Goal: Task Accomplishment & Management: Manage account settings

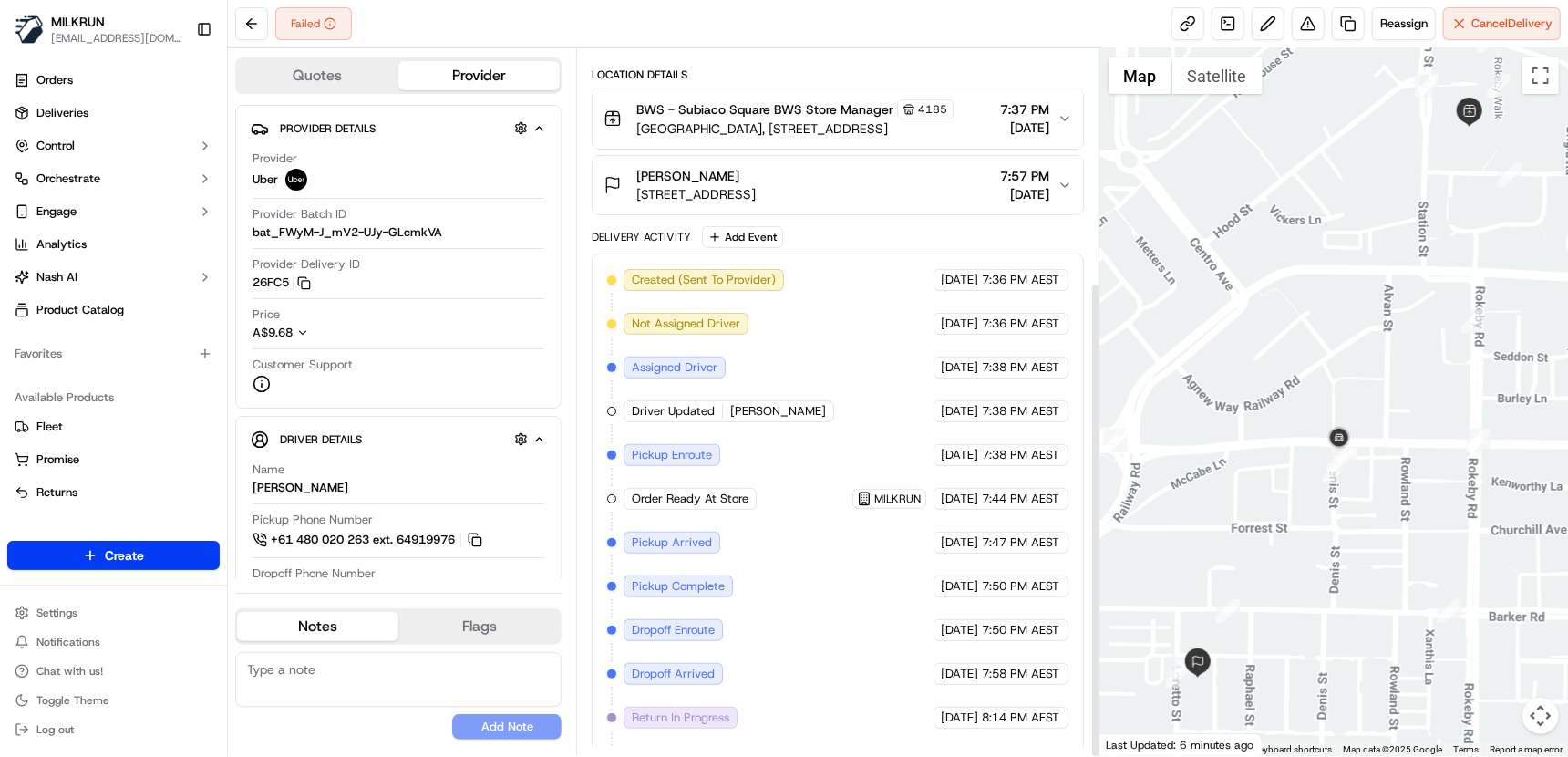
scroll to position [346, 0]
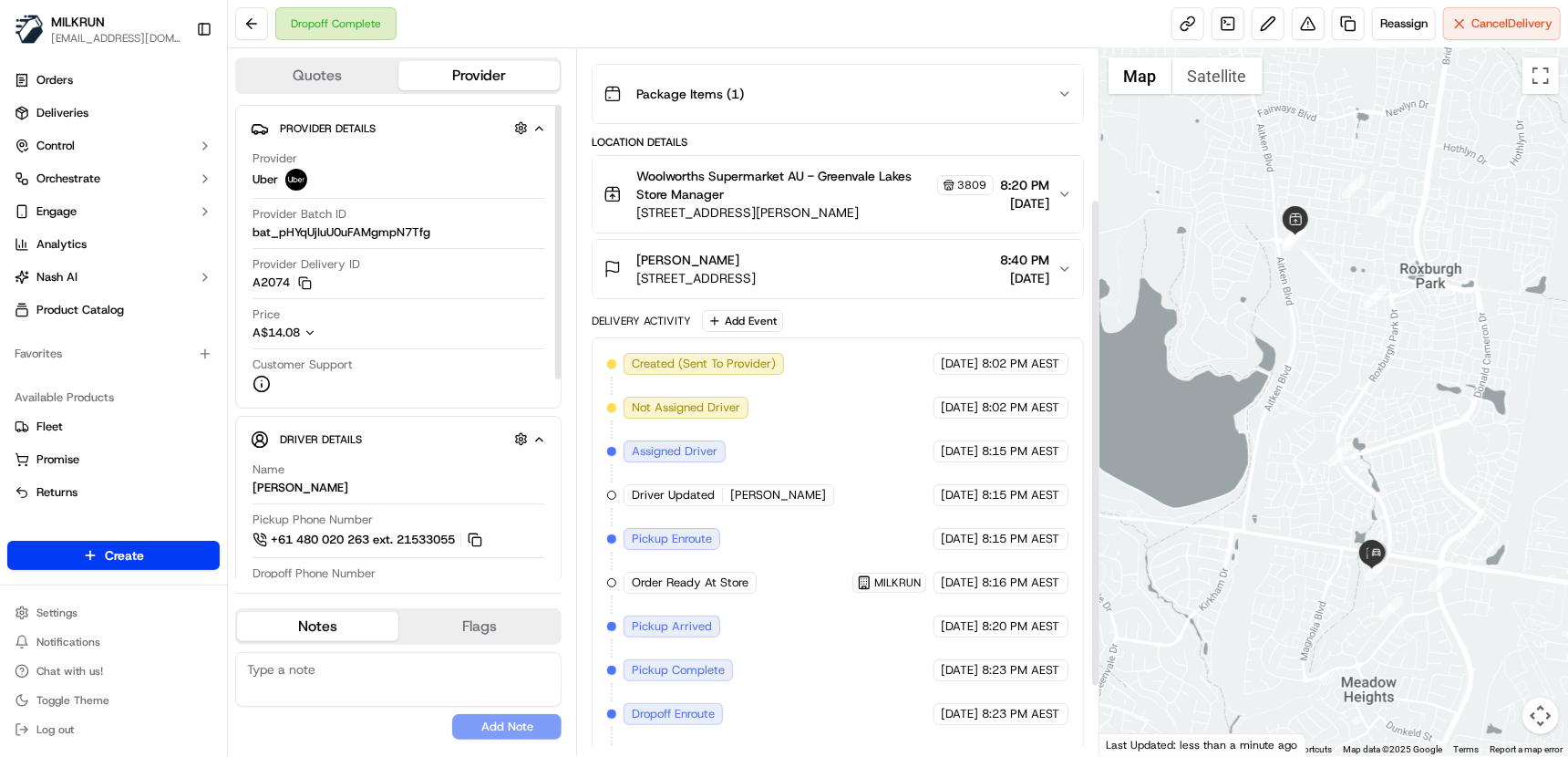
scroll to position [318, 0]
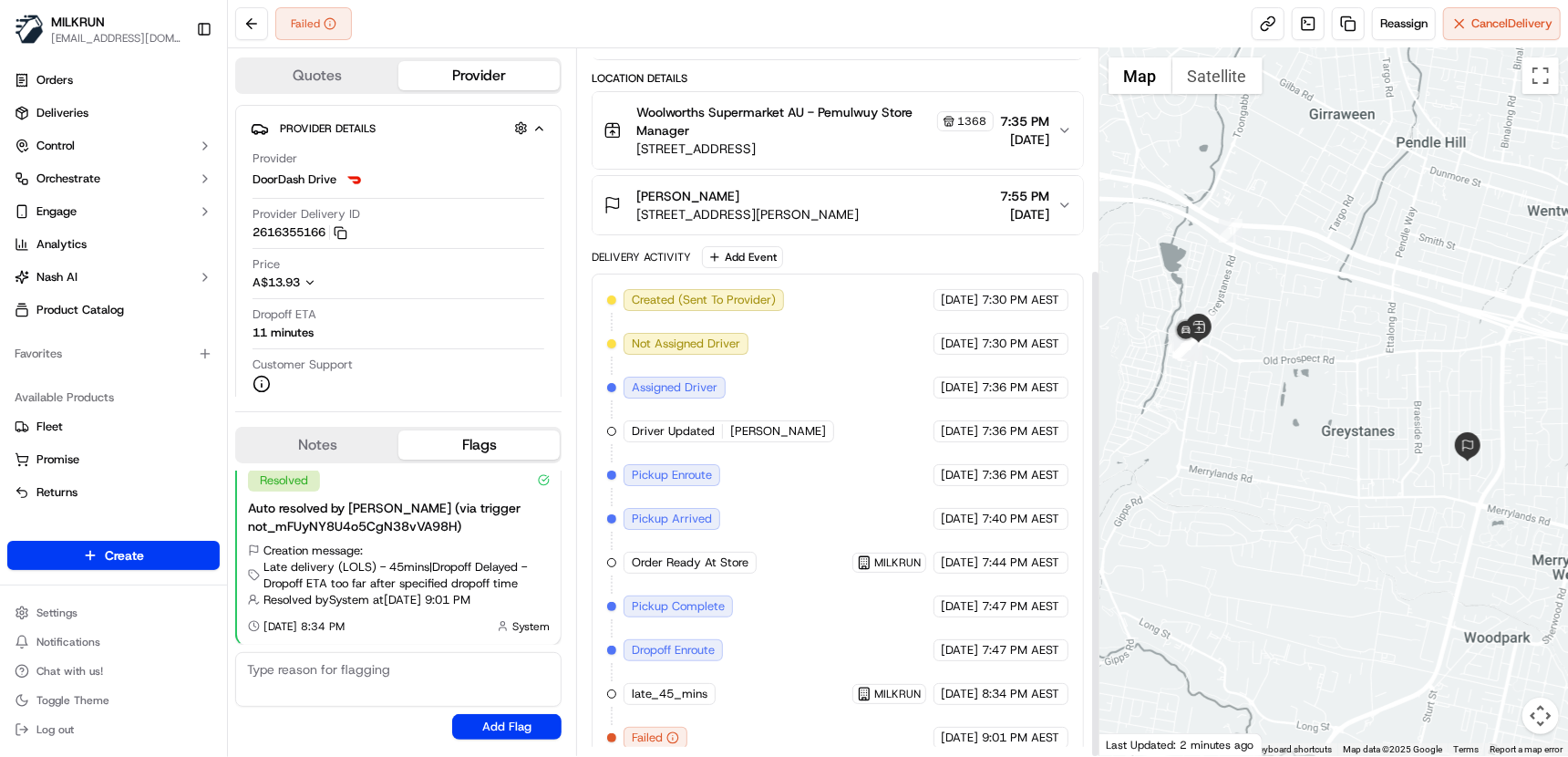
scroll to position [318, 0]
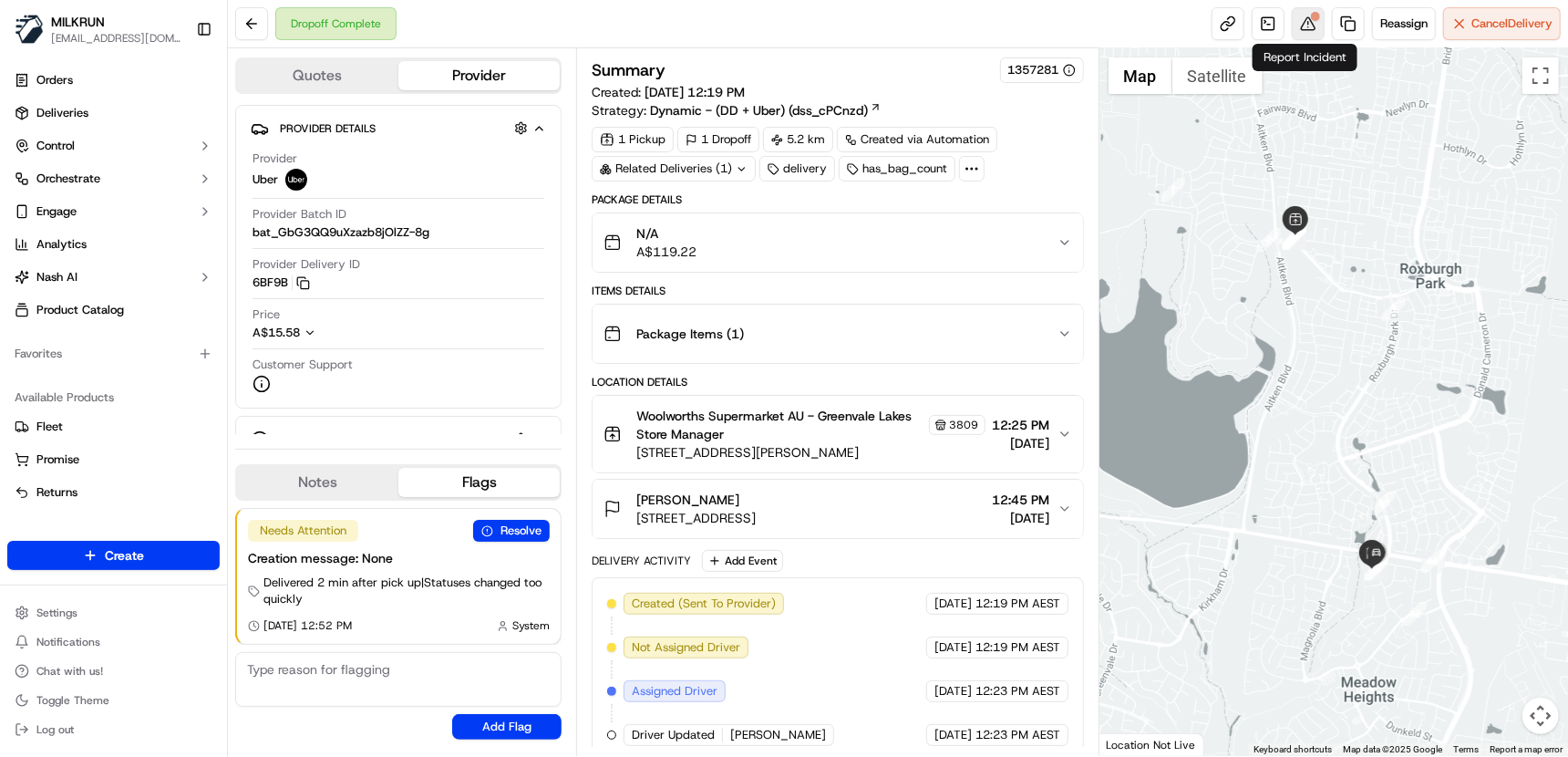
click at [1308, 27] on button at bounding box center [1307, 24] width 33 height 33
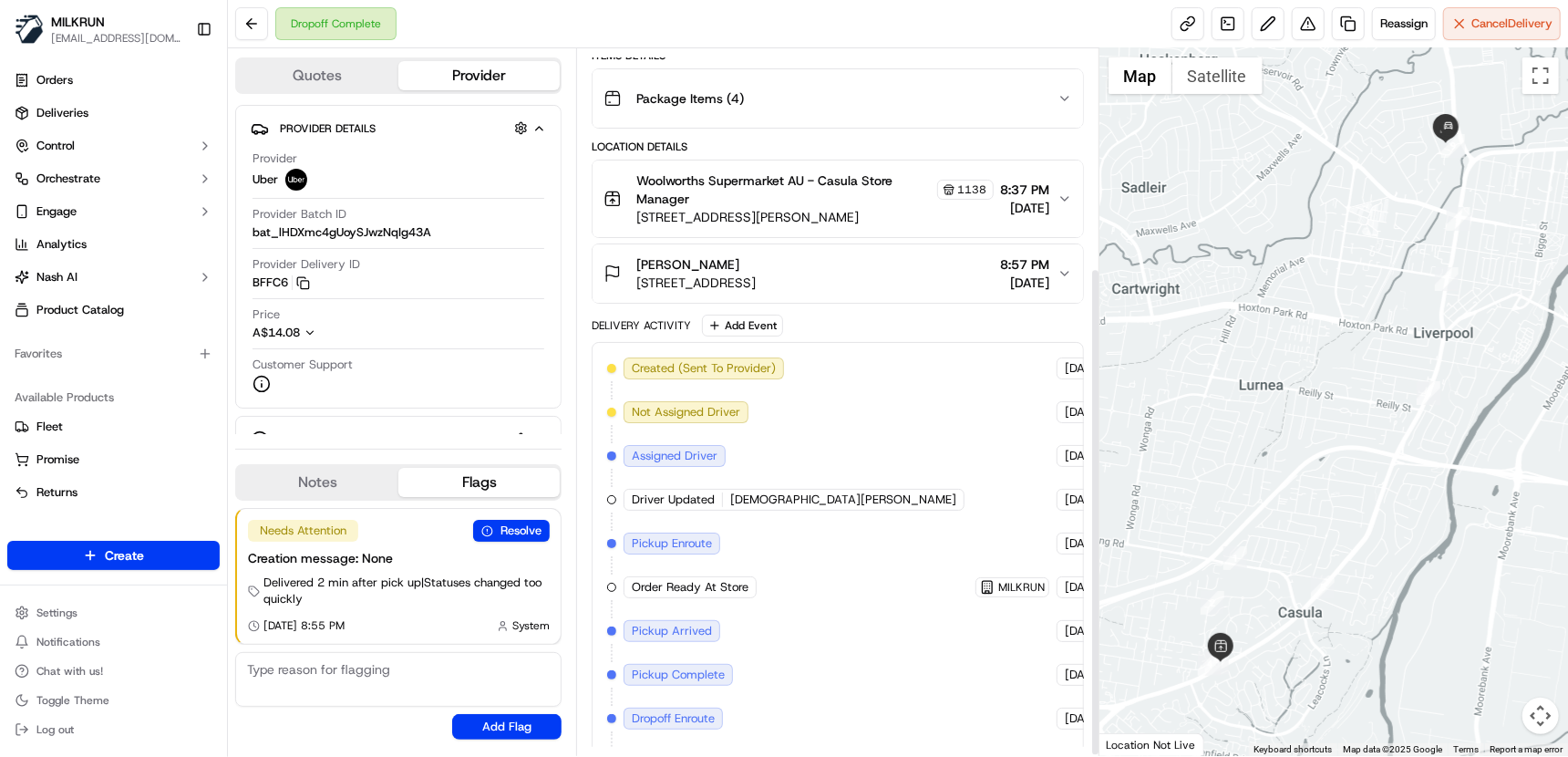
scroll to position [318, 0]
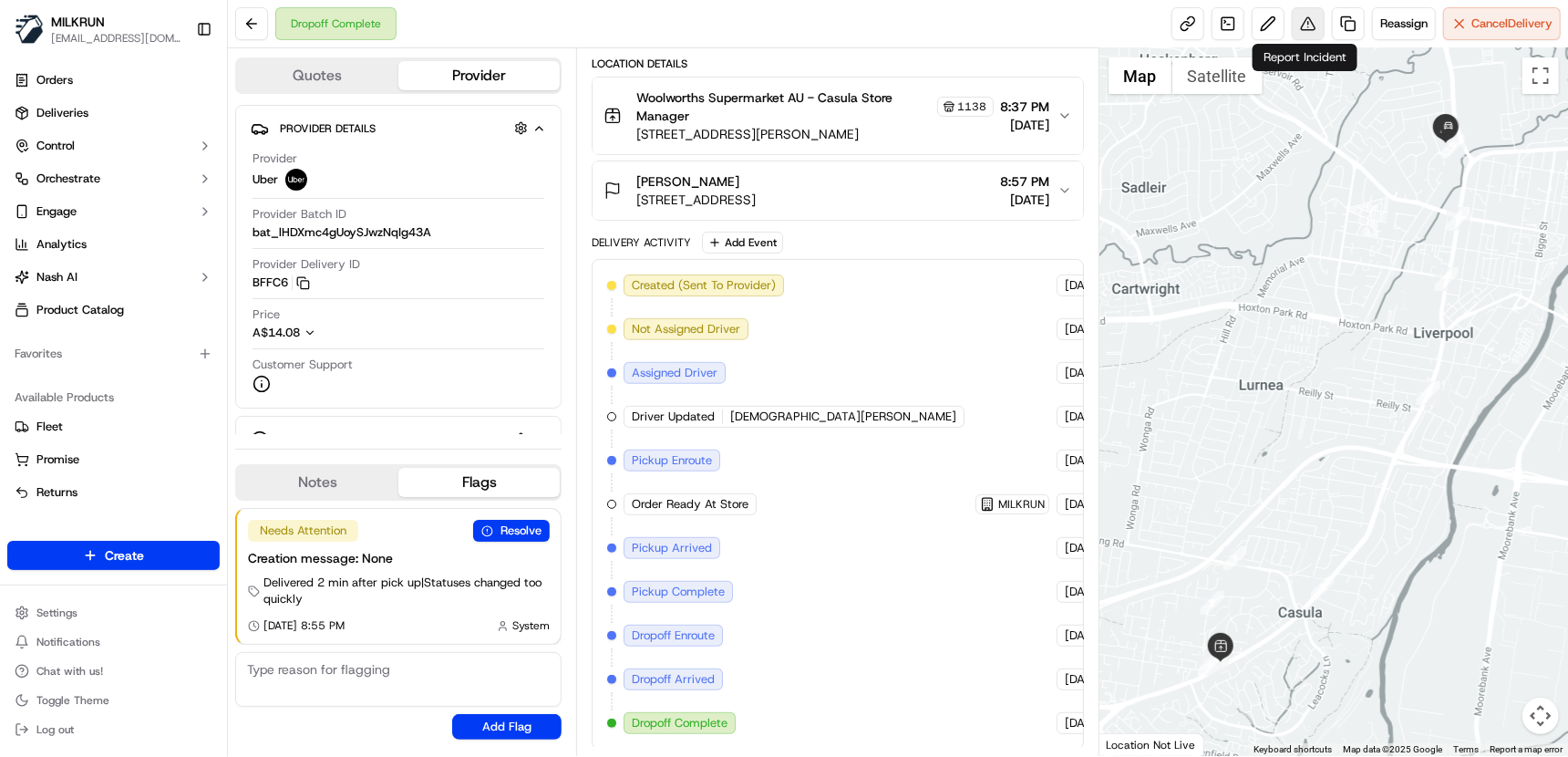
click at [1302, 28] on button at bounding box center [1307, 24] width 33 height 33
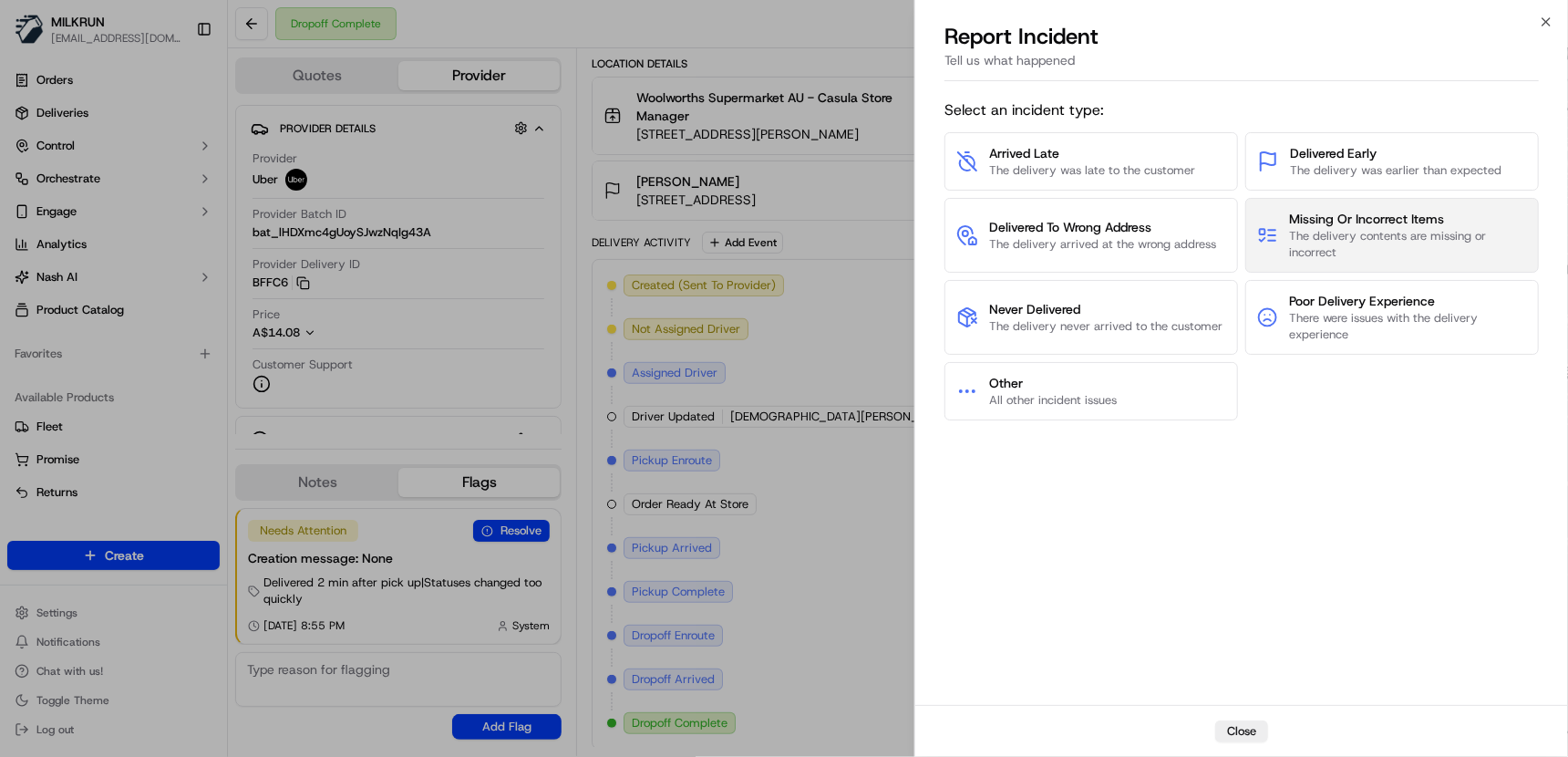
click at [1345, 243] on span "The delivery contents are missing or incorrect" at bounding box center [1407, 244] width 238 height 33
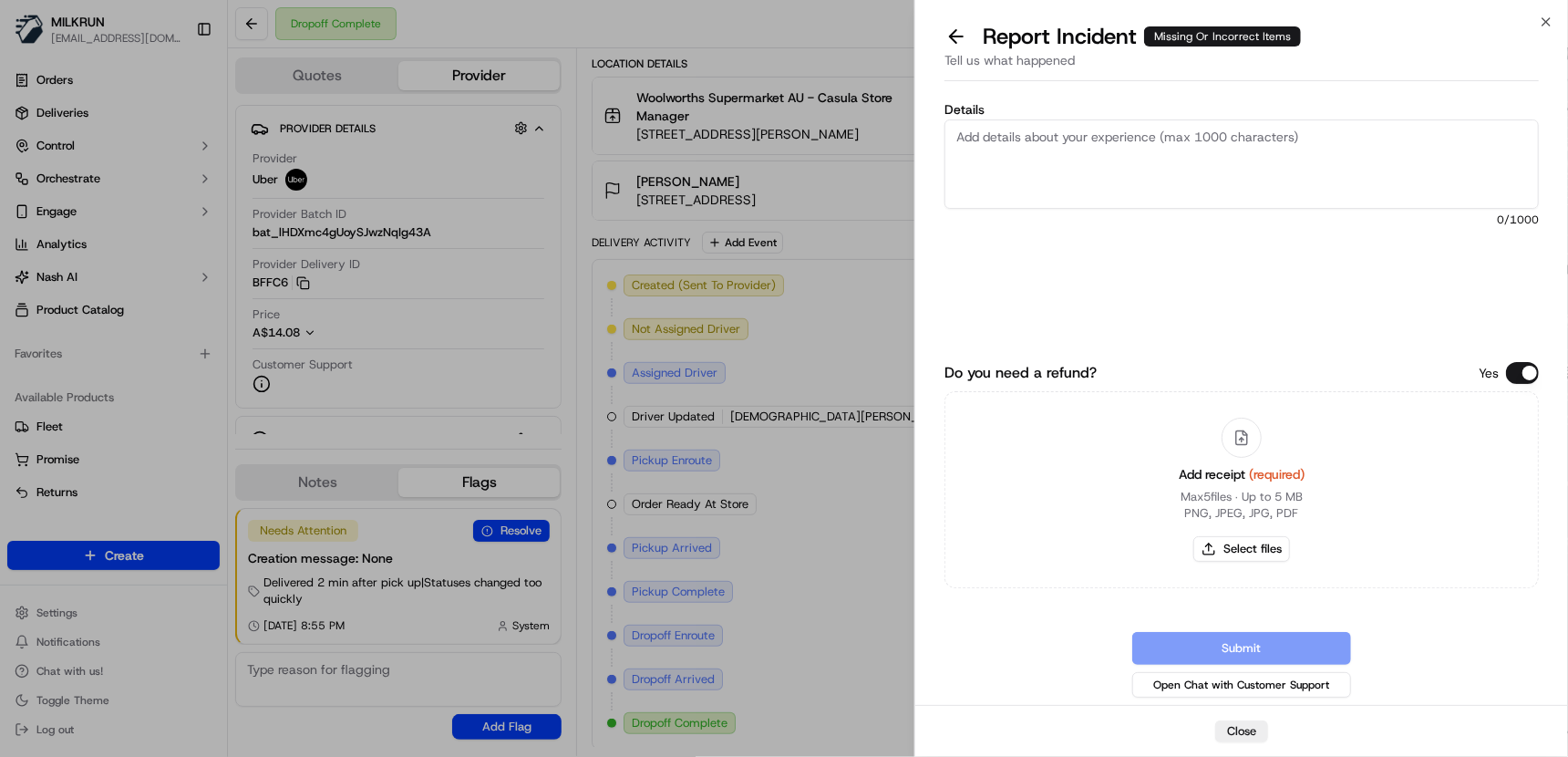
click at [1039, 149] on textarea "Details" at bounding box center [1241, 164] width 594 height 89
click at [1031, 157] on textarea "Customer reports 1 missing perishable item." at bounding box center [1241, 164] width 594 height 89
click at [1152, 156] on textarea "Customer reports 1 missing perishable item. Please process a refund for $14.55" at bounding box center [1241, 164] width 594 height 89
click at [955, 153] on textarea "Customer reports 1 missing perishable item. Please process a refund for $14.45" at bounding box center [1241, 164] width 594 height 89
click at [1097, 147] on textarea "Customer reports 1 missing perishable item. Item marked as supplied. Driver unr…" at bounding box center [1241, 164] width 594 height 89
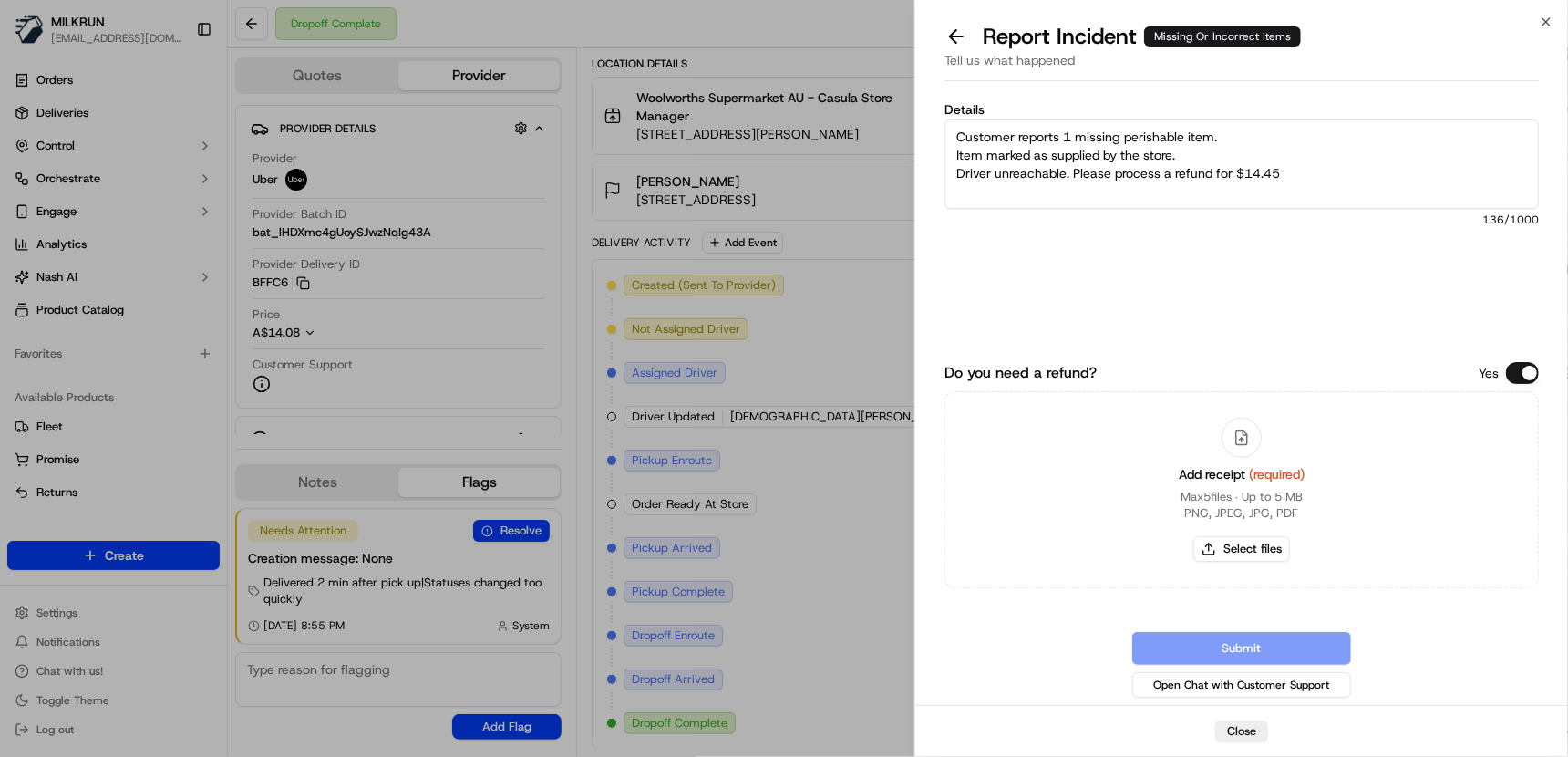
drag, startPoint x: 1297, startPoint y: 162, endPoint x: 1308, endPoint y: 179, distance: 20.2
click at [1299, 165] on textarea "Customer reports 1 missing perishable item. Item marked as supplied by the stor…" at bounding box center [1241, 164] width 594 height 89
click at [1321, 186] on textarea "Customer reports 1 missing perishable item. Item marked as supplied by the stor…" at bounding box center [1241, 164] width 594 height 89
click at [1192, 147] on textarea "Customer reports 1 missing perishable item. Item marked as supplied by the stor…" at bounding box center [1241, 164] width 594 height 89
click at [1298, 147] on textarea "Customer reports 1 missing perishable item. Item marked as supplied by the stor…" at bounding box center [1241, 164] width 594 height 89
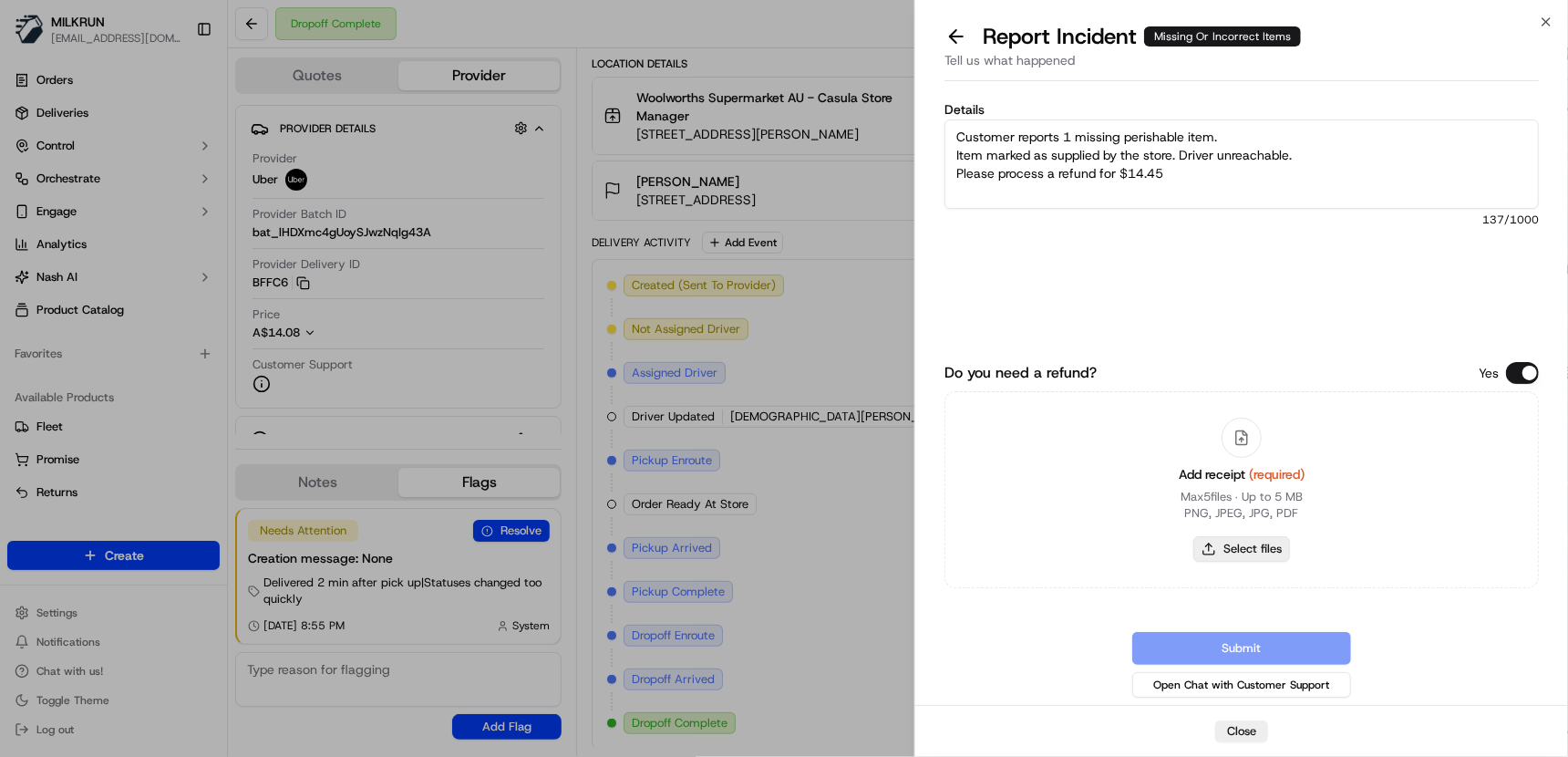
type textarea "Customer reports 1 missing perishable item. Item marked as supplied by the stor…"
click at [1269, 541] on button "Select files" at bounding box center [1241, 549] width 97 height 26
type input "C:\fakepath\saif.jpg"
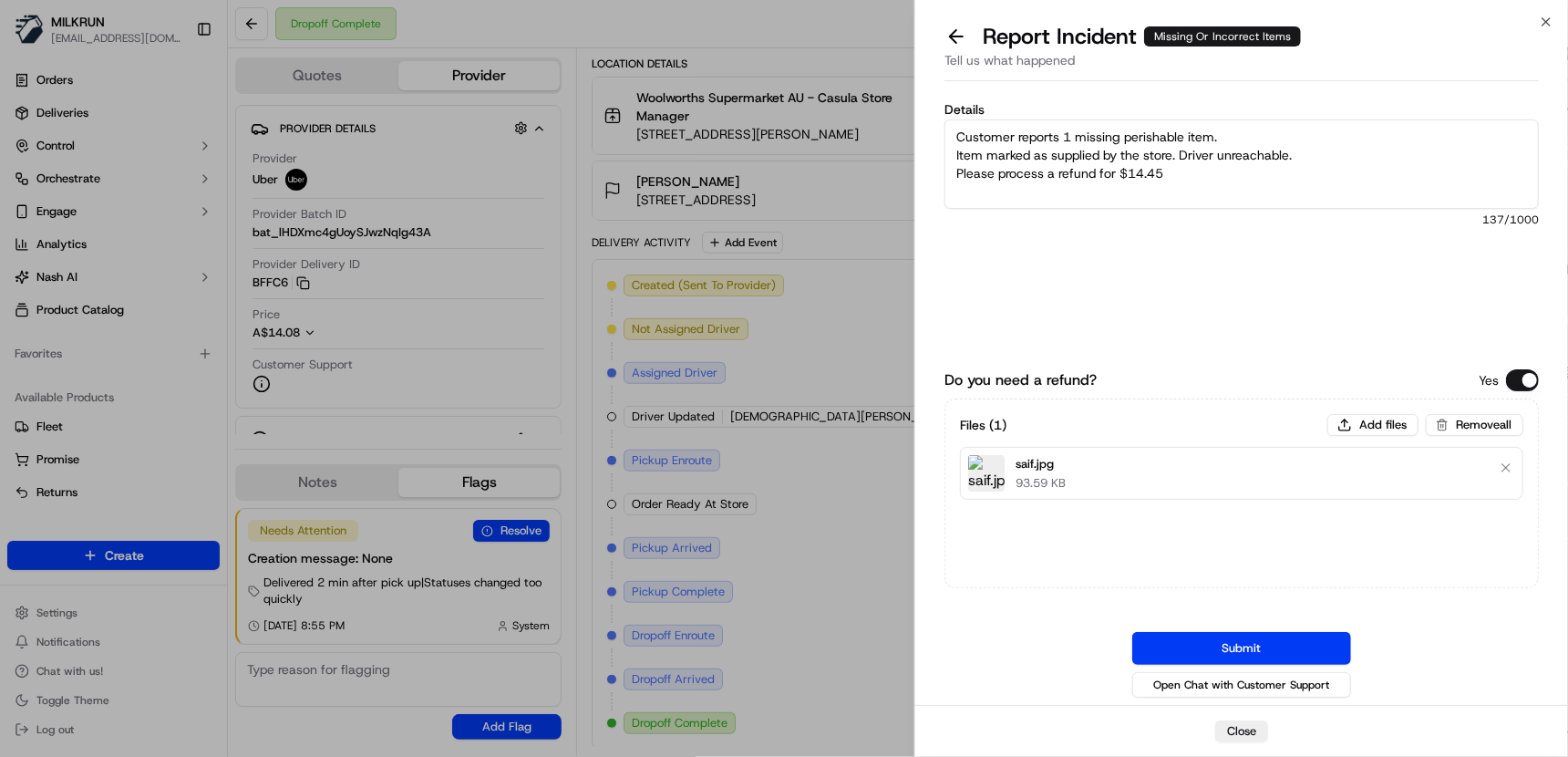
click at [1213, 171] on textarea "Customer reports 1 missing perishable item. Item marked as supplied by the stor…" at bounding box center [1241, 164] width 594 height 89
type textarea "Customer reports 1 missing perishable item. Item marked as supplied by the stor…"
click at [1230, 647] on button "Submit" at bounding box center [1241, 648] width 219 height 33
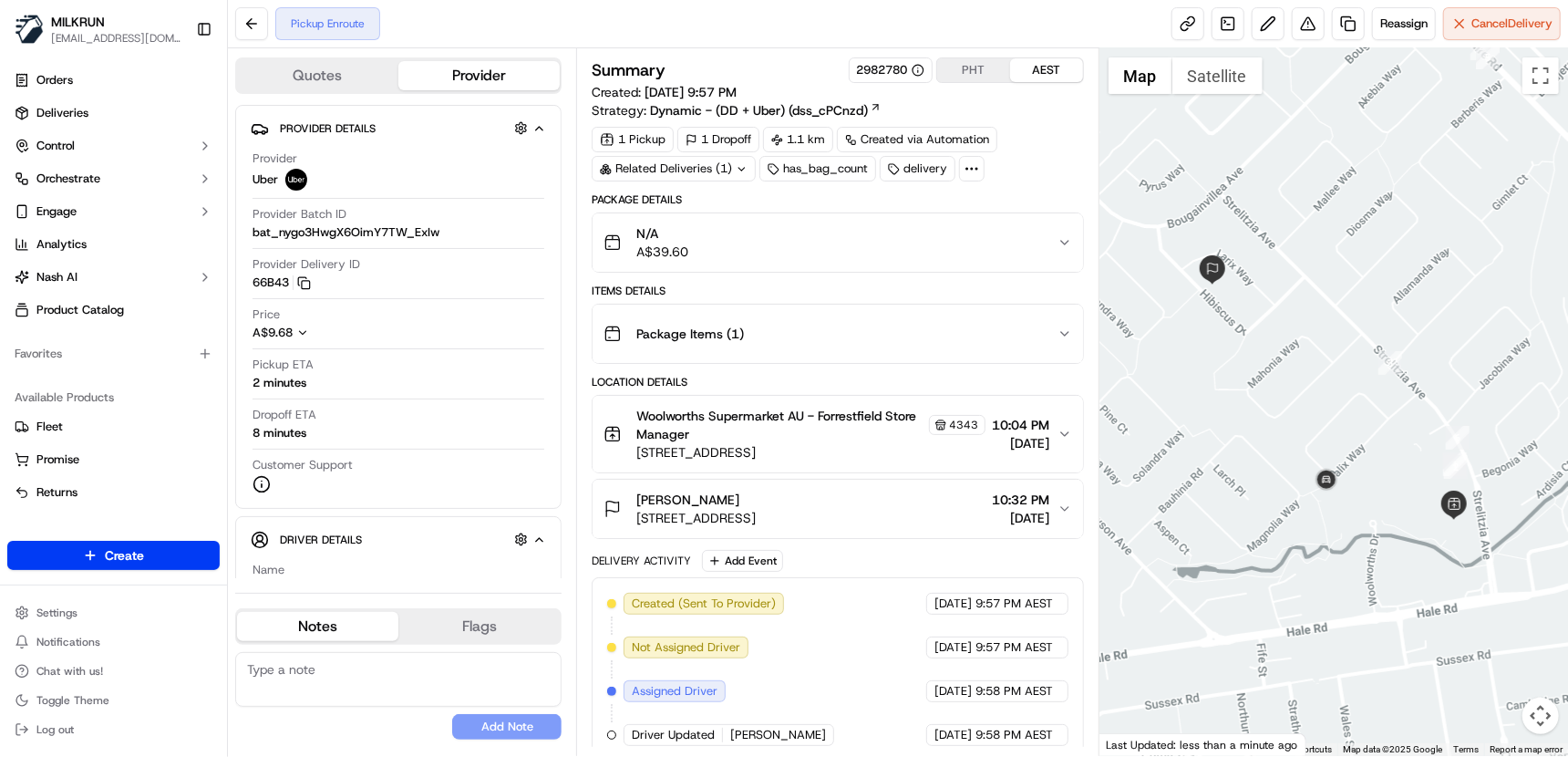
scroll to position [100, 0]
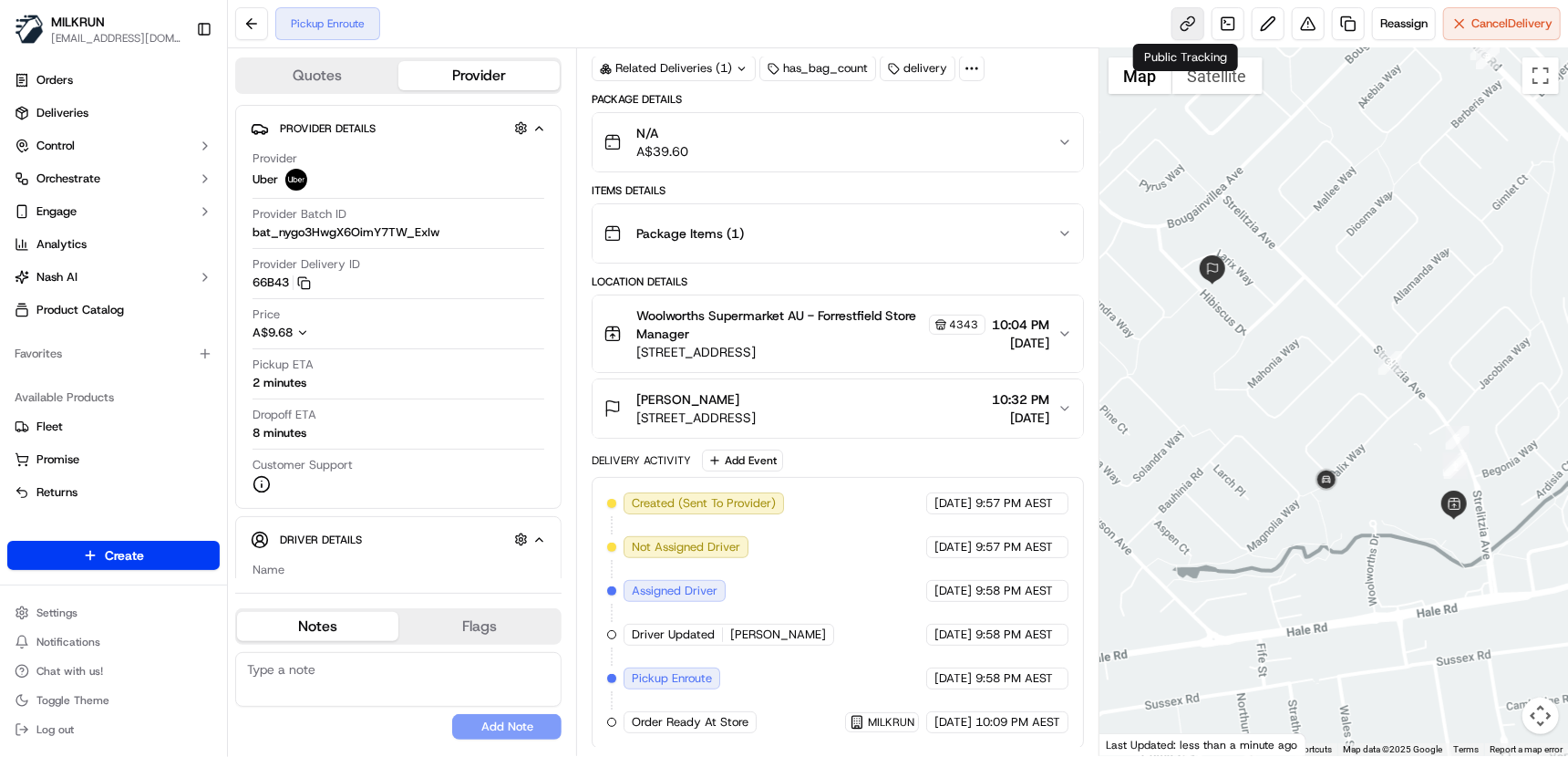
click at [1190, 34] on link at bounding box center [1187, 24] width 33 height 33
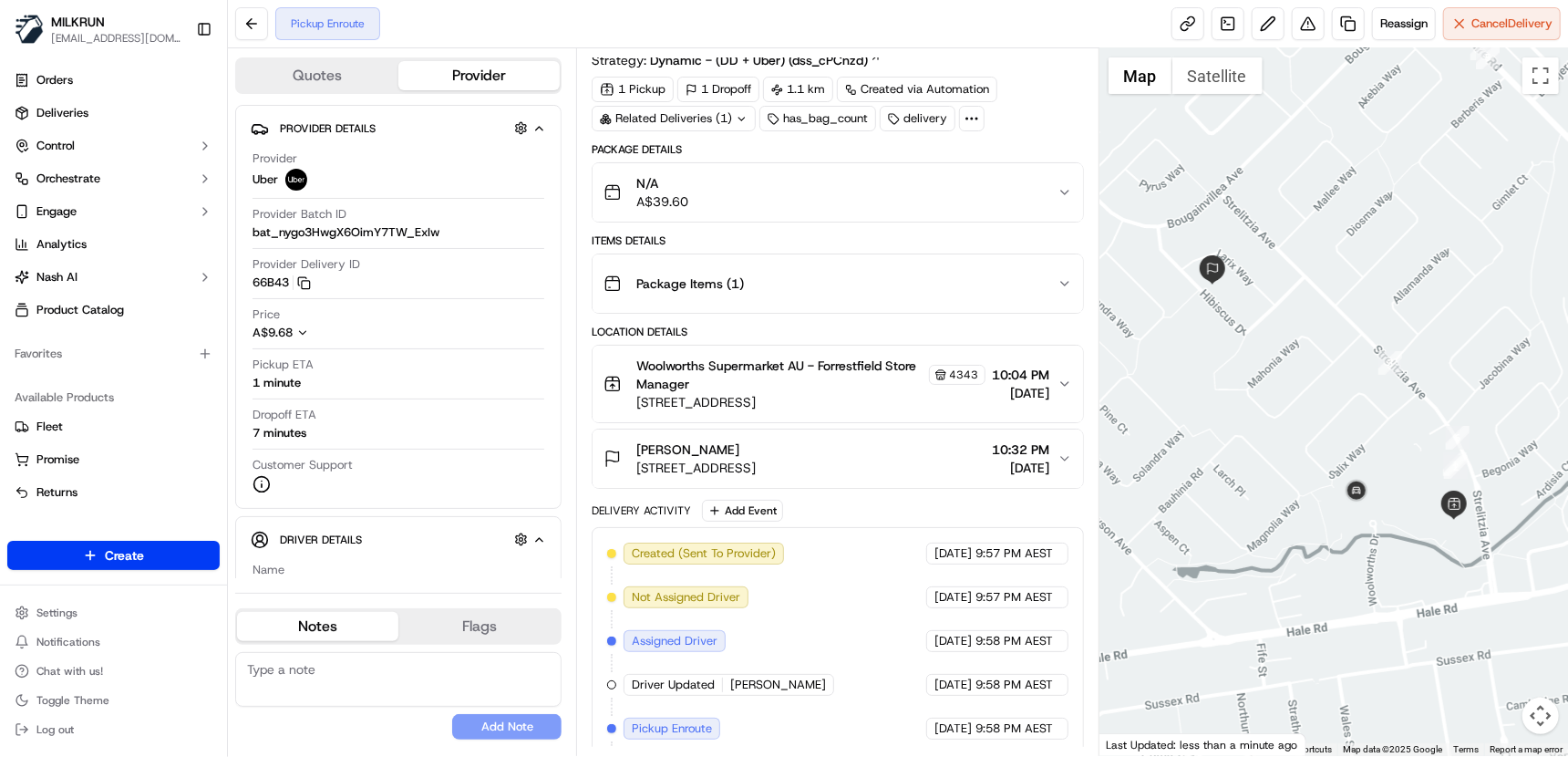
scroll to position [100, 0]
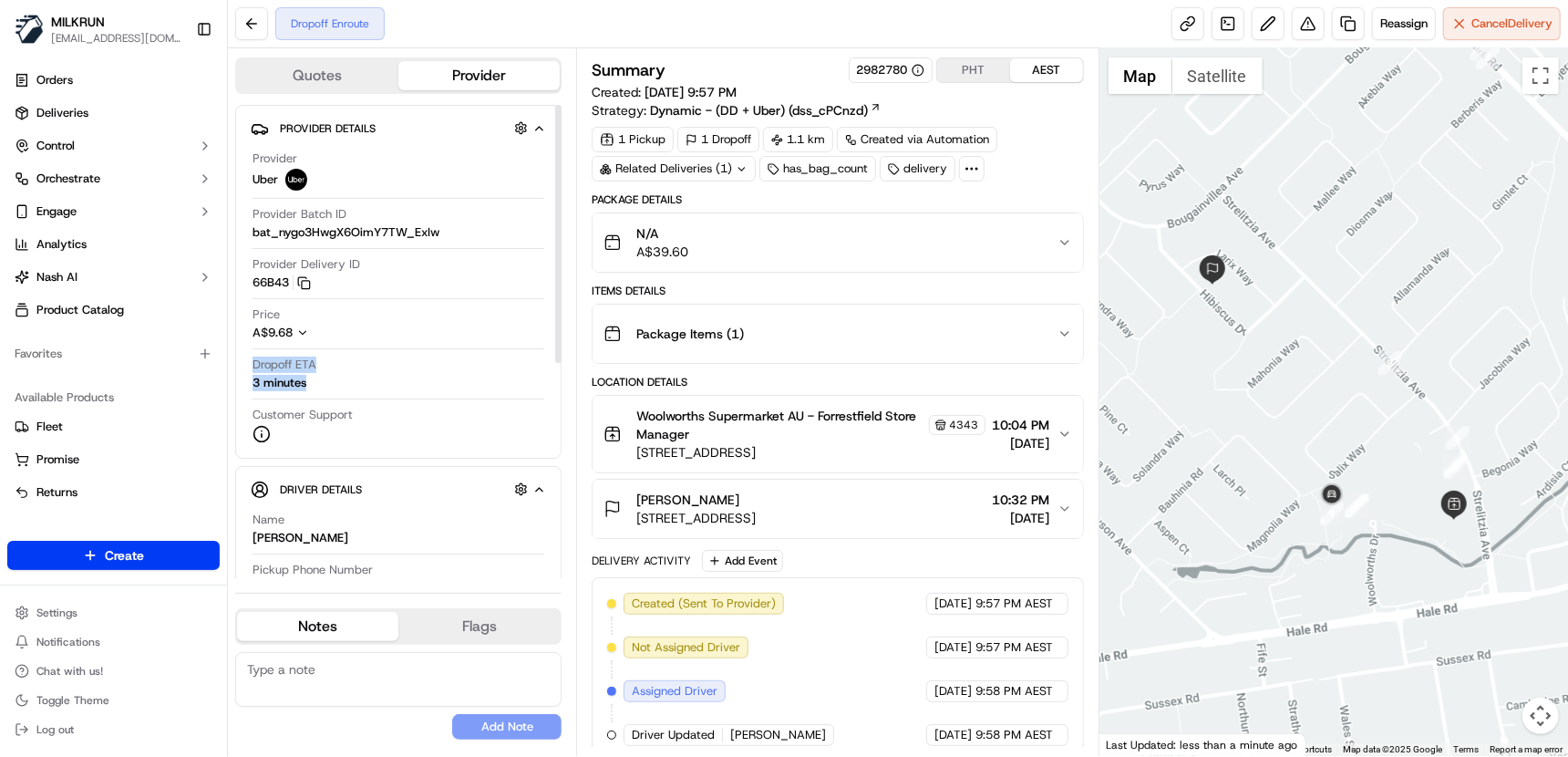
drag, startPoint x: 311, startPoint y: 378, endPoint x: 657, endPoint y: 156, distance: 411.1
click at [254, 346] on div "Provider Uber Provider Batch ID bat_nygo3HwgX6OimY7TW_ExIw Provider Delivery ID…" at bounding box center [399, 297] width 296 height 307
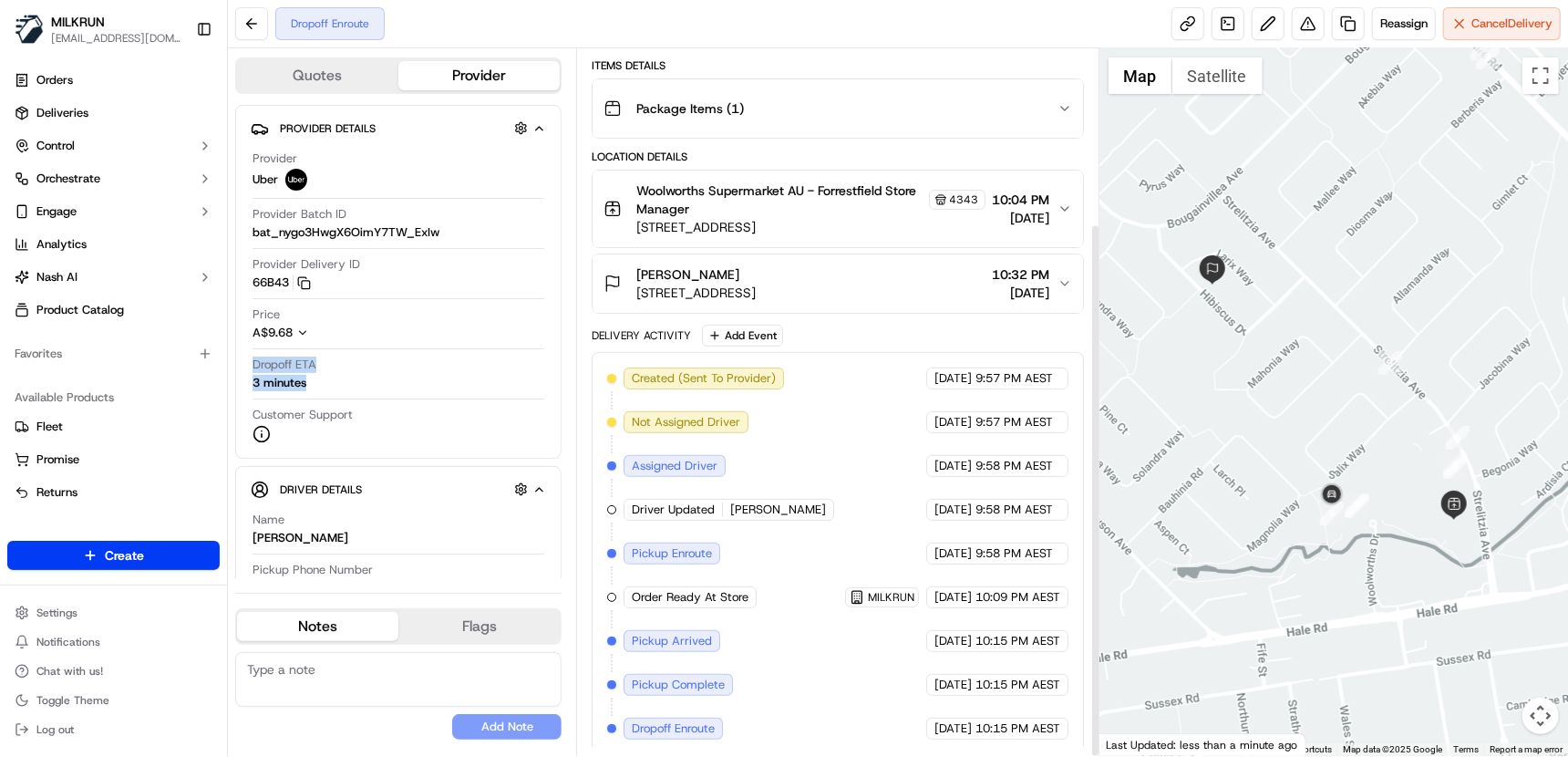
scroll to position [231, 0]
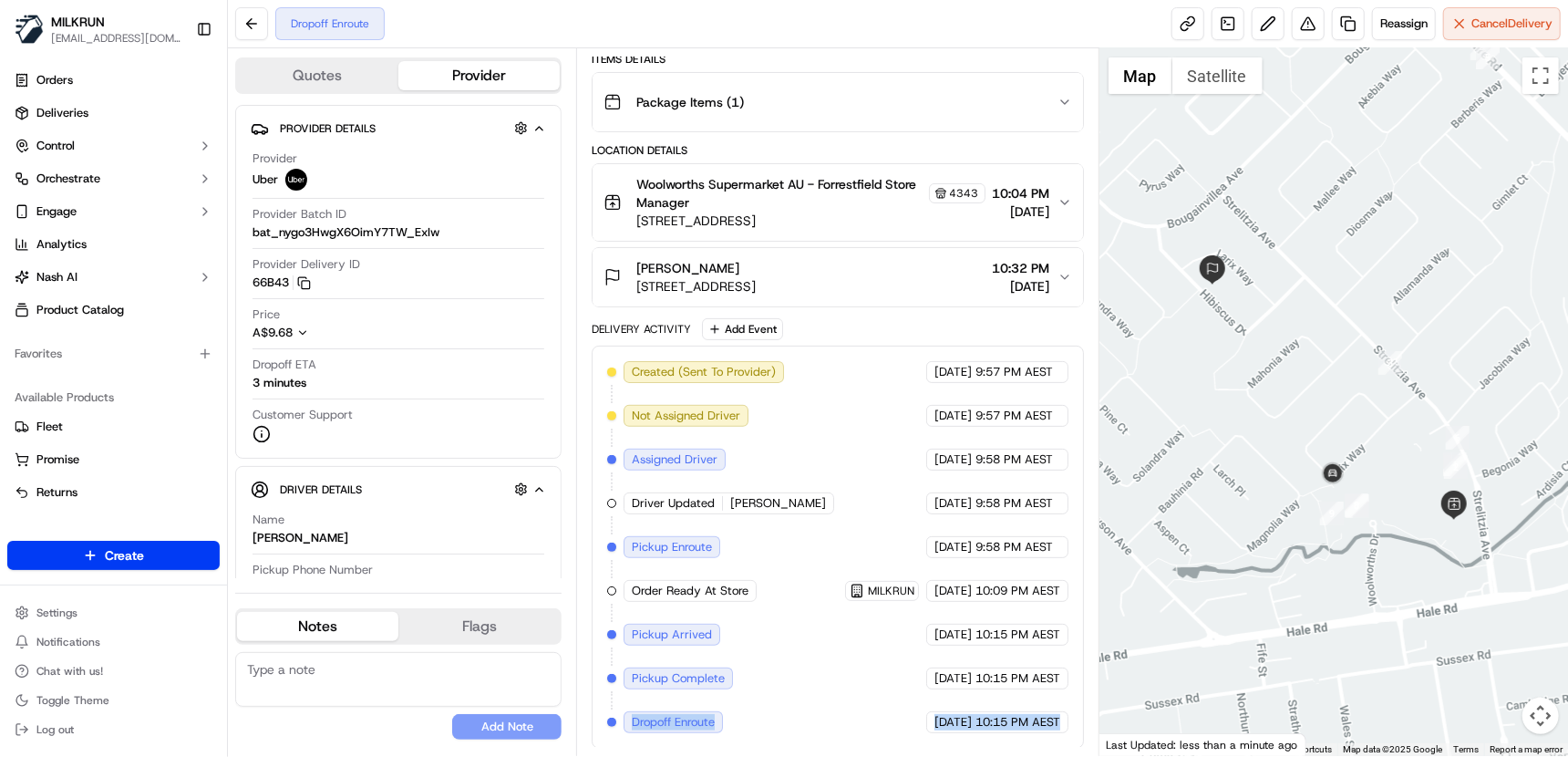
drag, startPoint x: 1070, startPoint y: 716, endPoint x: 632, endPoint y: 713, distance: 438.0
click at [632, 713] on div "Created (Sent To Provider) Uber [DATE] 9:57 PM AEST Not Assigned Driver Uber [D…" at bounding box center [838, 547] width 460 height 372
copy div "Dropoff Enroute Uber [DATE] 10:15 PM AEST"
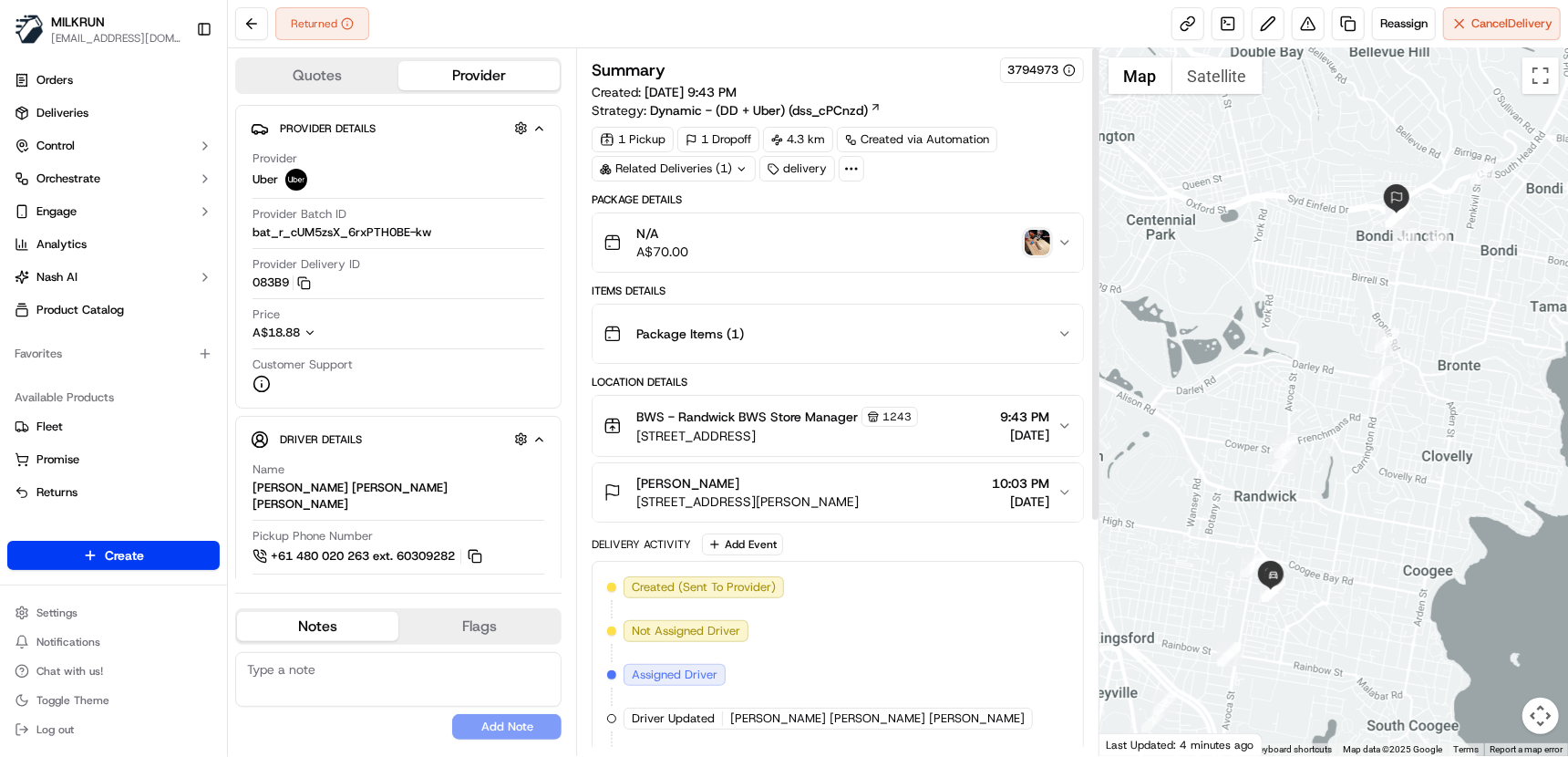
click at [1039, 237] on img "button" at bounding box center [1036, 242] width 26 height 26
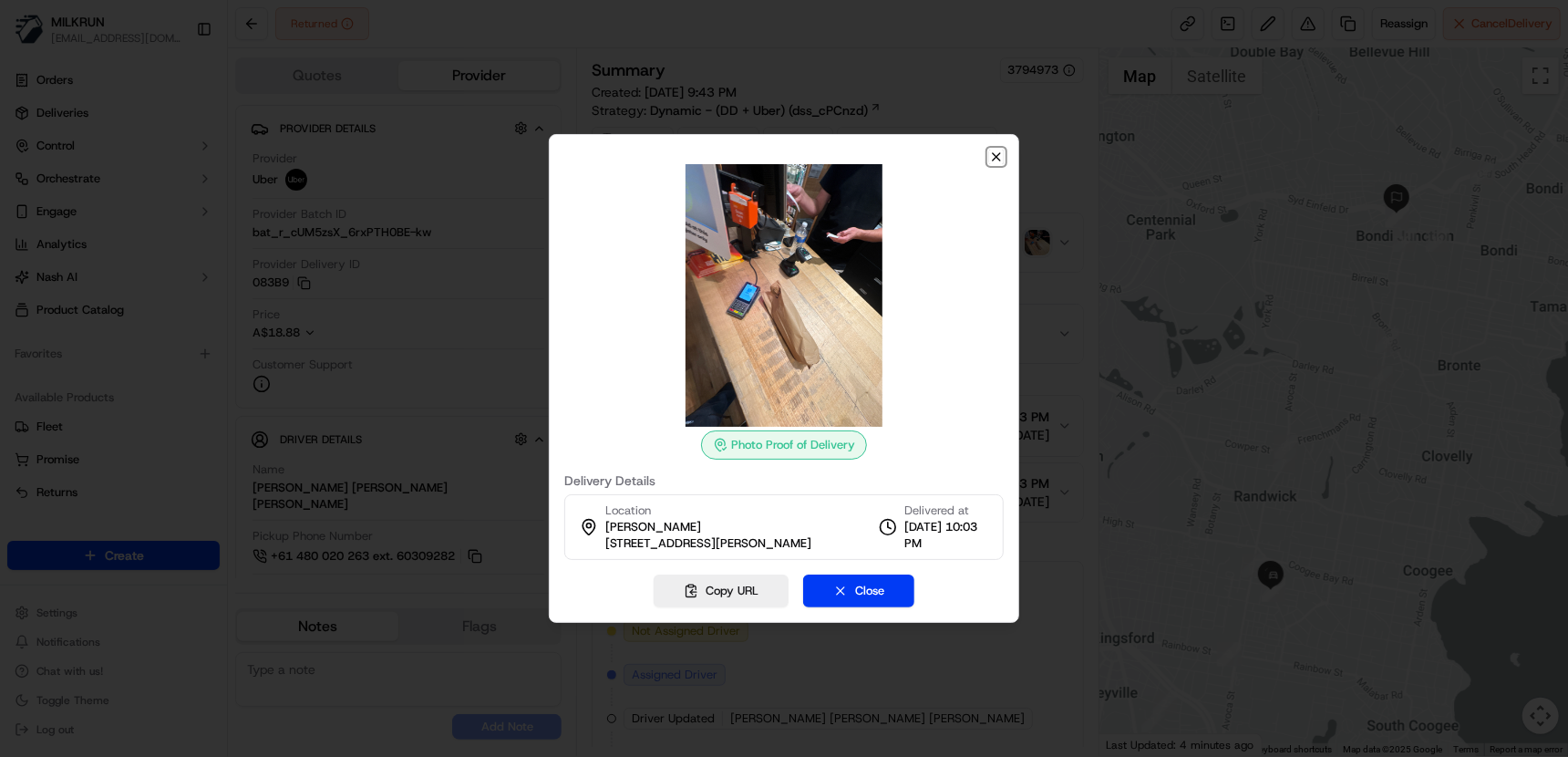
click at [990, 156] on icon "button" at bounding box center [996, 156] width 14 height 14
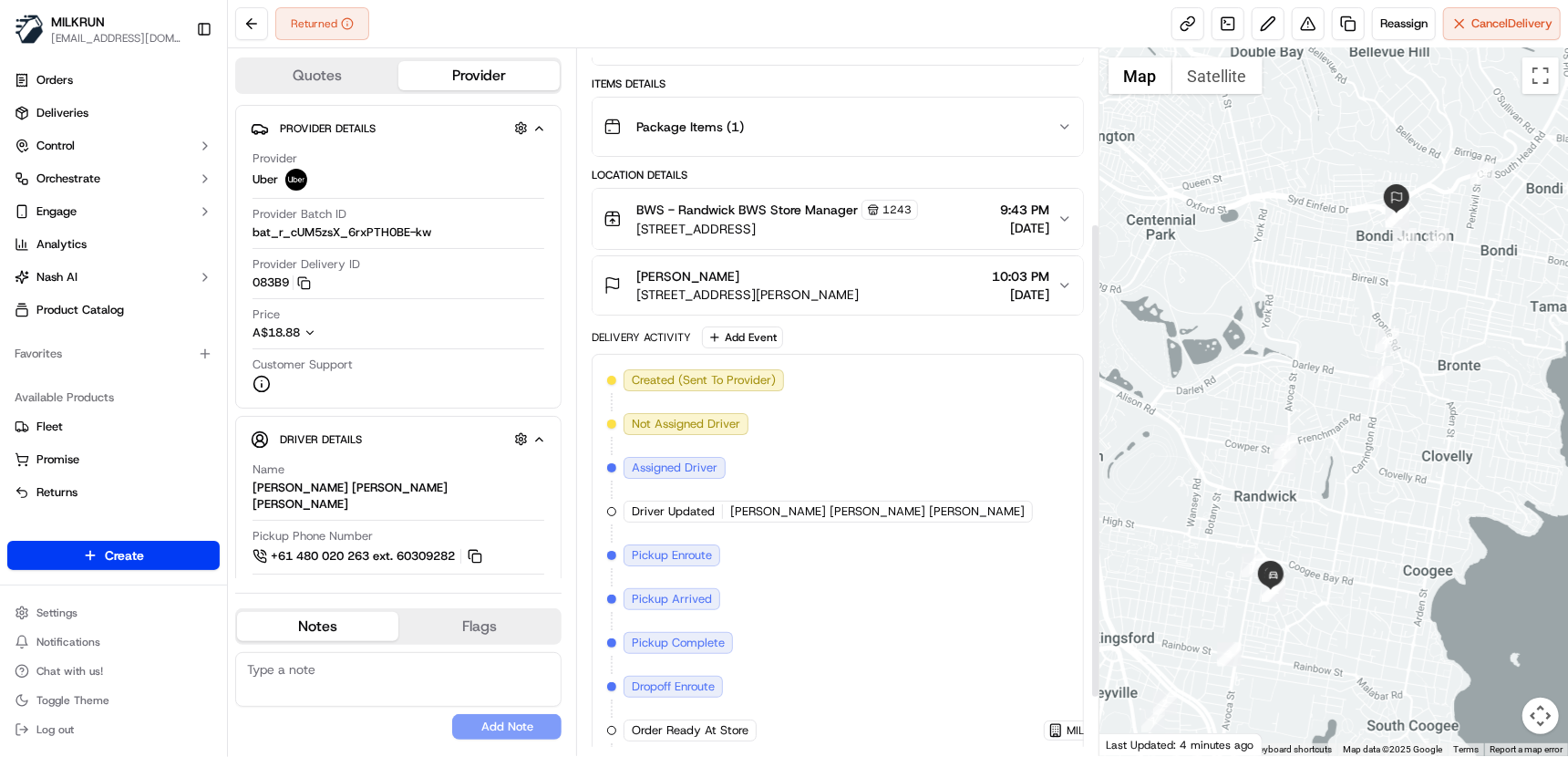
scroll to position [346, 0]
